Goal: Task Accomplishment & Management: Manage account settings

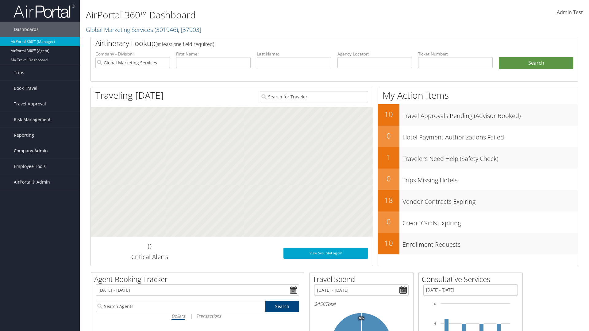
click at [40, 151] on span "Company Admin" at bounding box center [31, 150] width 34 height 15
click at [0, 0] on link "People" at bounding box center [0, 0] width 0 height 0
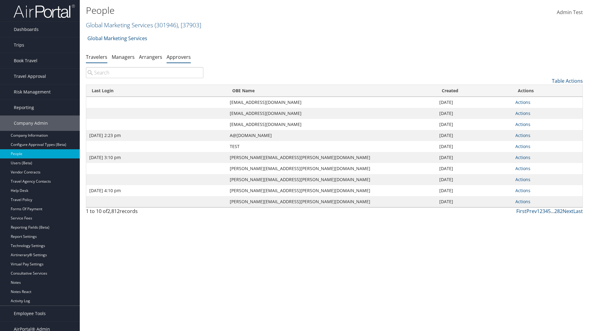
click at [179, 57] on link "Approvers" at bounding box center [179, 57] width 24 height 7
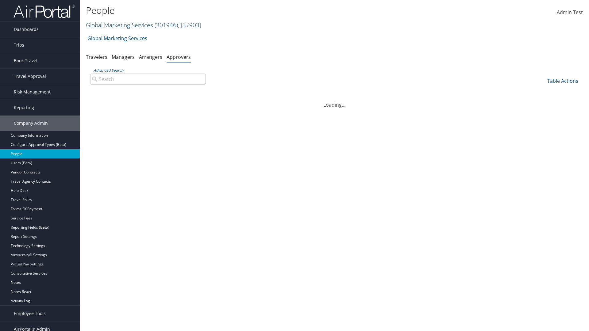
click at [119, 25] on link "Global Marketing Services ( 301946 ) , [ 37903 ]" at bounding box center [143, 25] width 115 height 8
click at [0, 0] on input "search" at bounding box center [0, 0] width 0 height 0
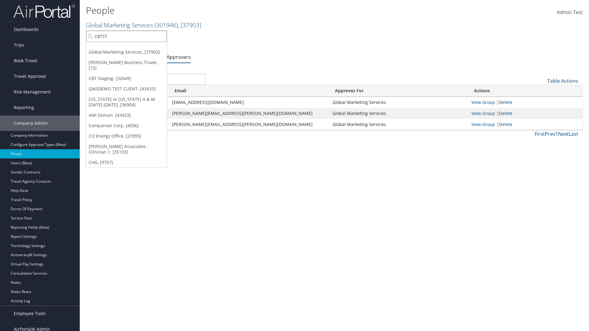
type input "CBTSTG"
click at [126, 48] on div "CBT Staging (CBTSTG), [32649]" at bounding box center [126, 48] width 87 height 6
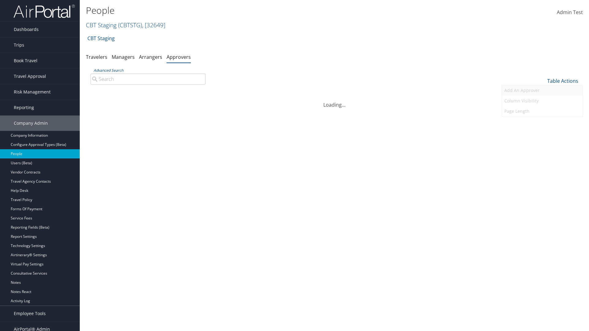
click at [542, 90] on link "Add An Approver" at bounding box center [542, 90] width 81 height 10
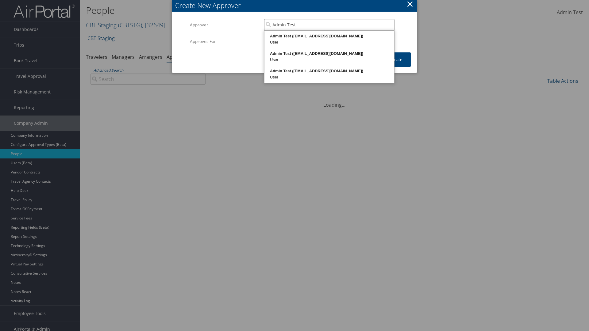
click at [329, 36] on div "Admin Test ([EMAIL_ADDRESS][DOMAIN_NAME])" at bounding box center [329, 36] width 128 height 6
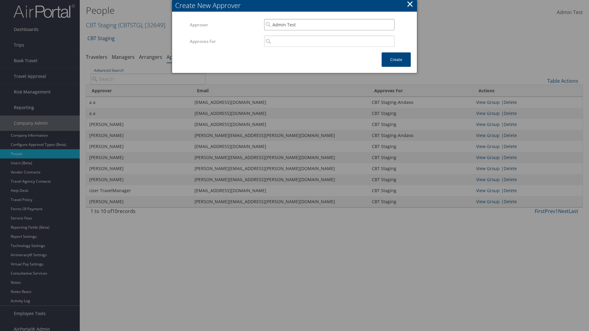
type input "Admin Test"
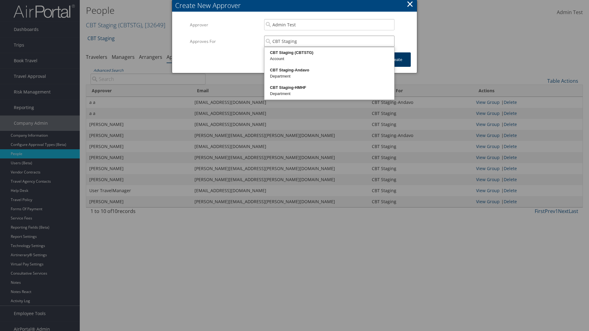
click at [329, 53] on div "CBT Staging (CBTSTG)" at bounding box center [329, 53] width 128 height 6
type input "CBT Staging"
click at [396, 60] on button "Create" at bounding box center [396, 59] width 29 height 14
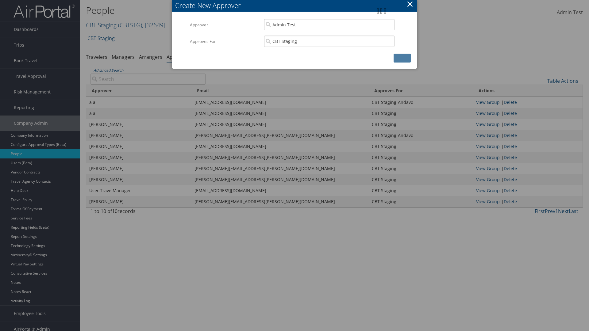
scroll to position [6, 0]
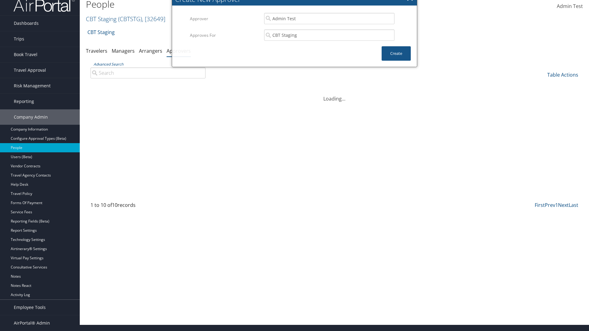
click at [148, 73] on input "Advanced Search" at bounding box center [147, 72] width 115 height 11
type input "Admin"
